Goal: Task Accomplishment & Management: Complete application form

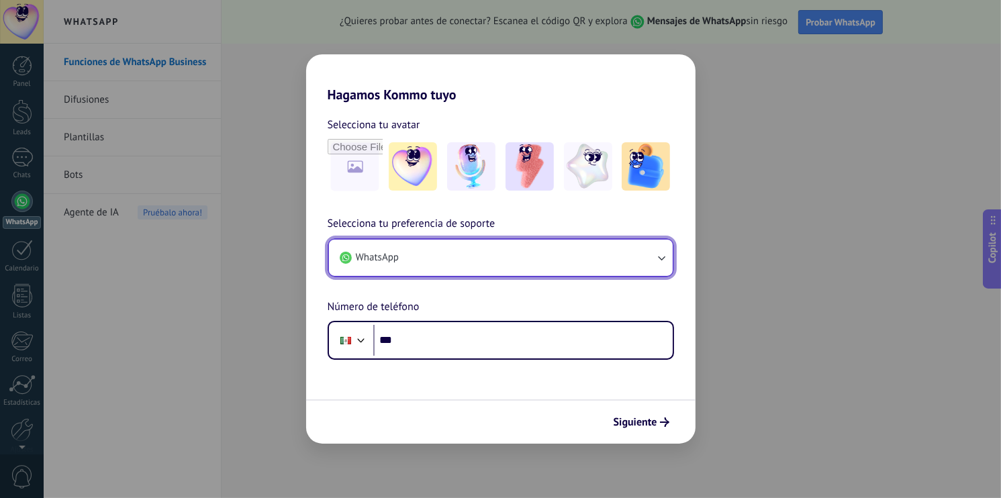
click at [633, 263] on button "WhatsApp" at bounding box center [501, 258] width 344 height 36
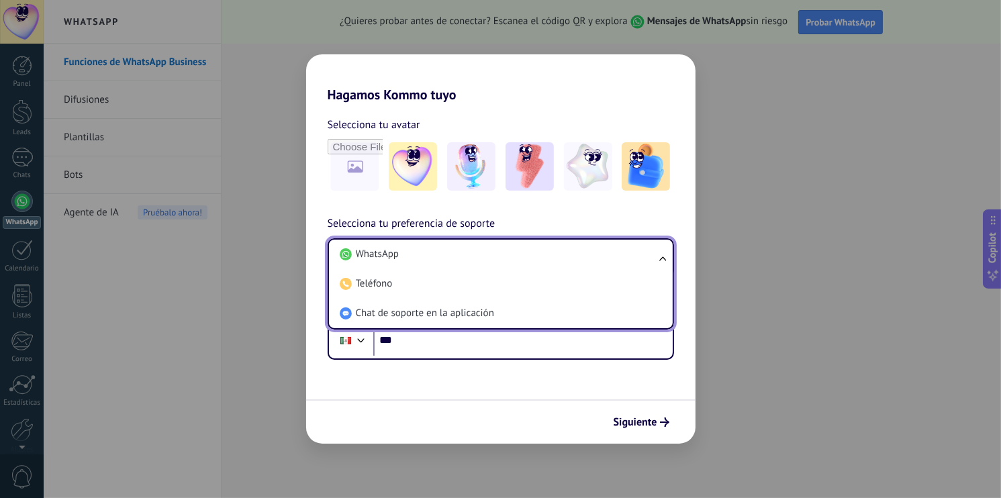
click at [507, 403] on div "Siguiente" at bounding box center [500, 422] width 389 height 44
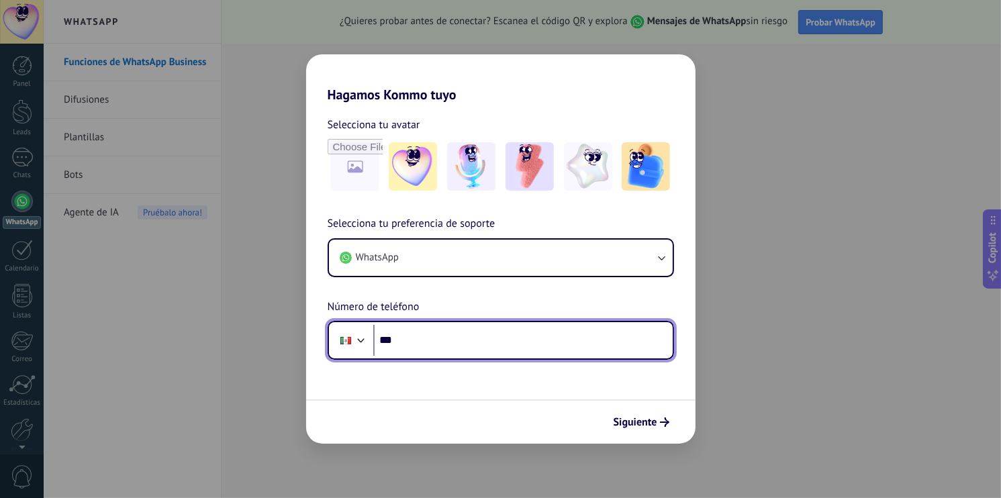
click at [526, 348] on input "***" at bounding box center [522, 340] width 299 height 31
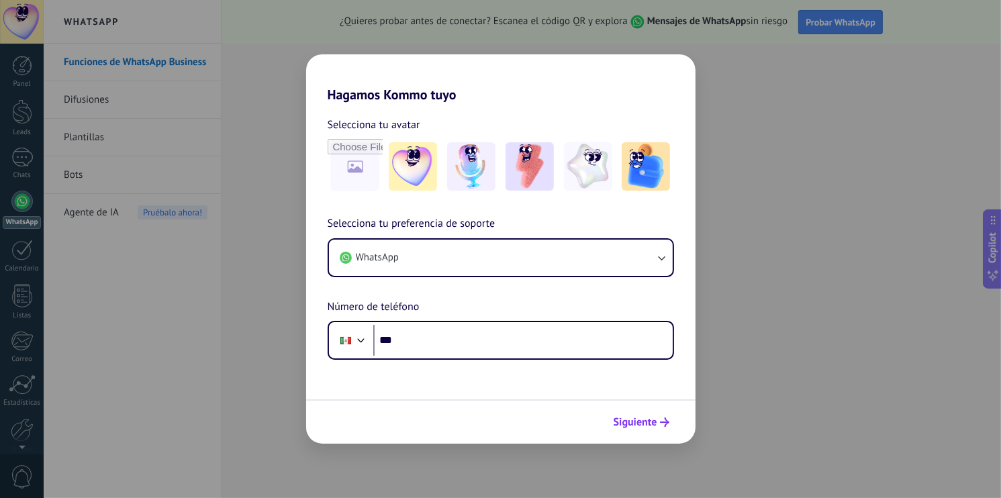
click at [647, 426] on span "Siguiente" at bounding box center [636, 422] width 44 height 9
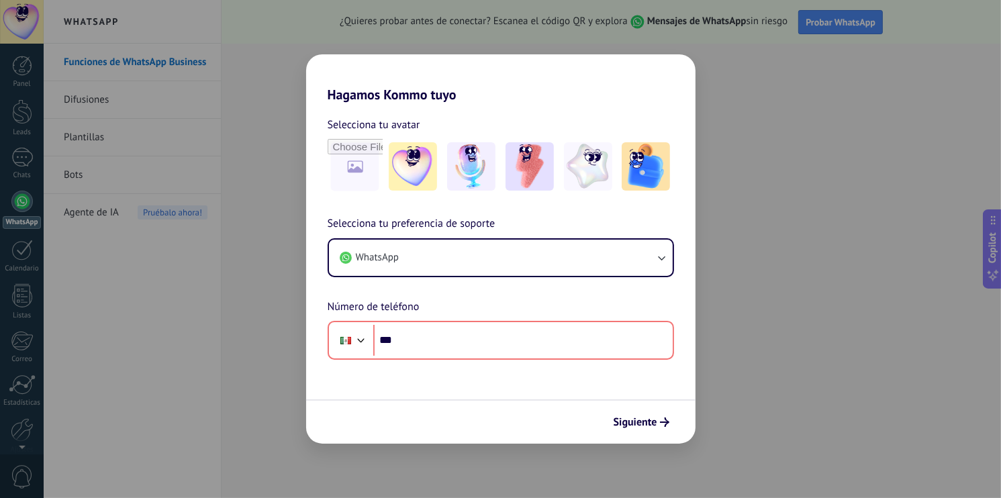
click at [508, 278] on div "Selecciona tu preferencia de soporte WhatsApp Número de teléfono Phone ***" at bounding box center [500, 288] width 389 height 144
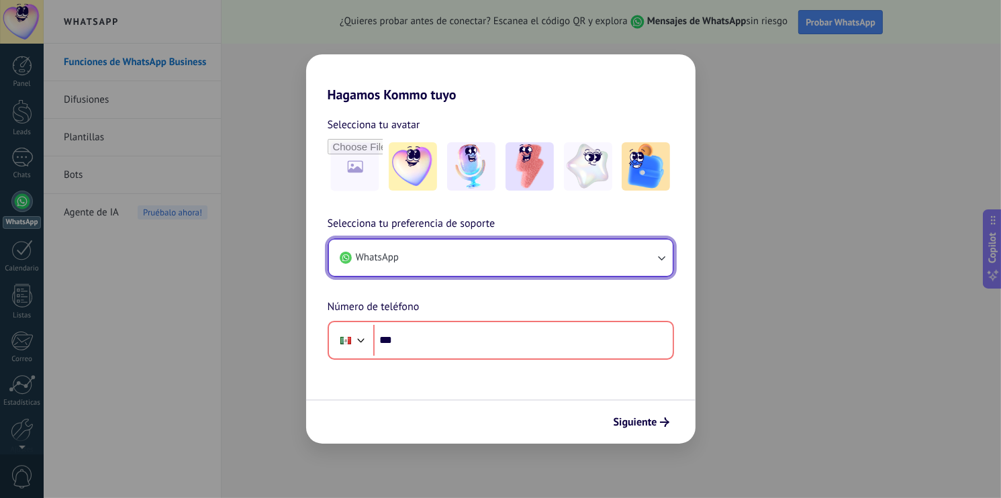
click at [510, 264] on button "WhatsApp" at bounding box center [501, 258] width 344 height 36
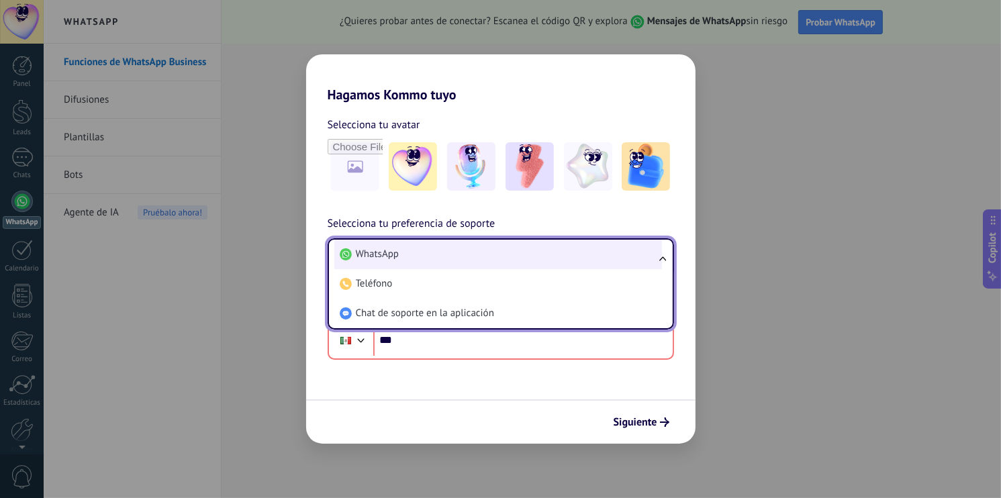
click at [504, 262] on li "WhatsApp" at bounding box center [498, 255] width 328 height 30
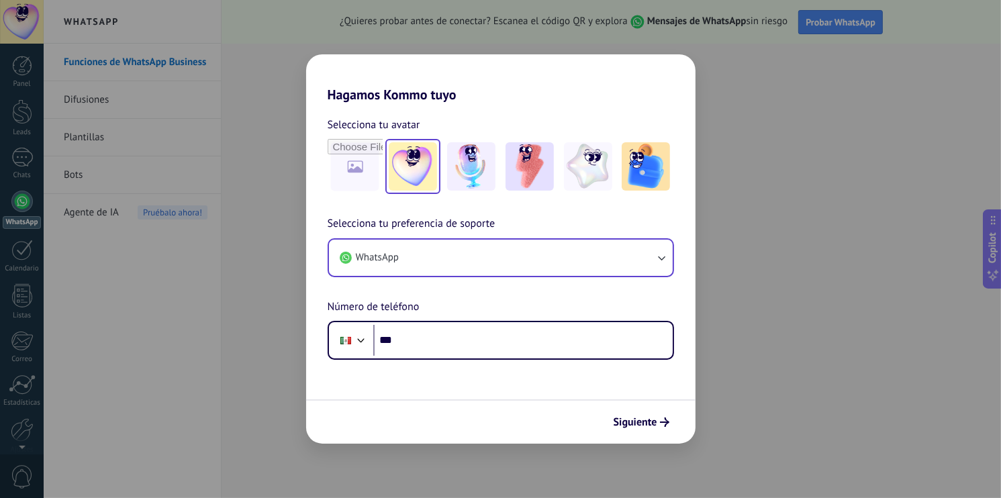
click at [411, 171] on img at bounding box center [413, 166] width 48 height 48
click at [461, 167] on img at bounding box center [471, 166] width 48 height 48
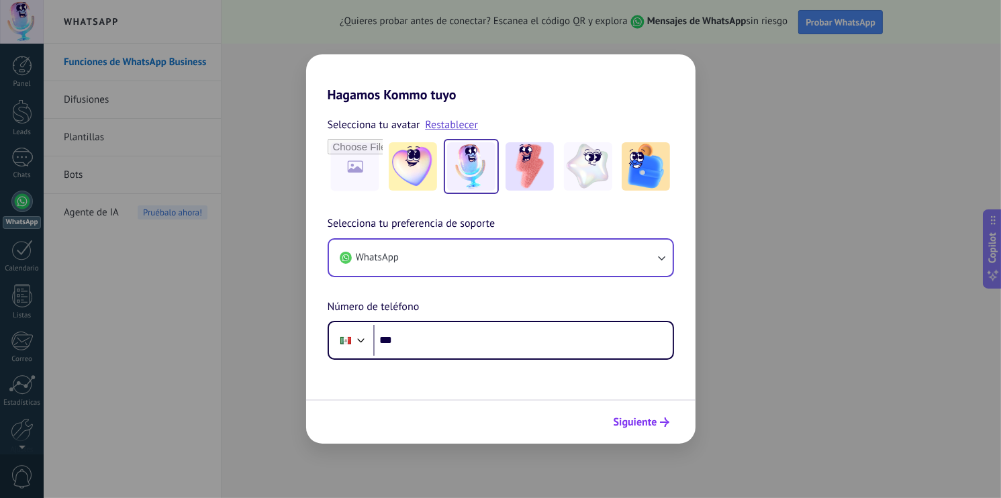
click at [638, 430] on button "Siguiente" at bounding box center [642, 422] width 68 height 23
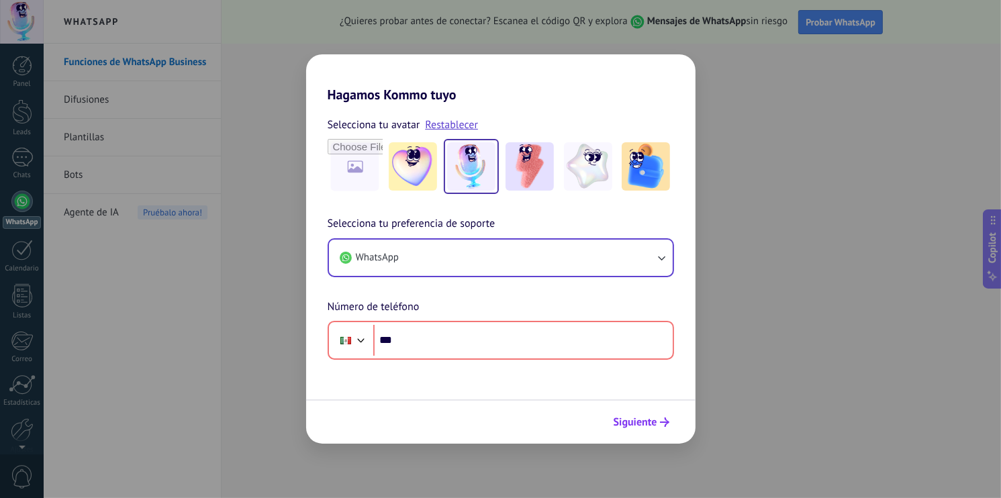
click at [639, 430] on button "Siguiente" at bounding box center [642, 422] width 68 height 23
click at [773, 121] on div "Hagamos Kommo tuyo Selecciona tu avatar Restablecer Selecciona tu preferencia d…" at bounding box center [500, 249] width 1001 height 498
